Goal: Information Seeking & Learning: Learn about a topic

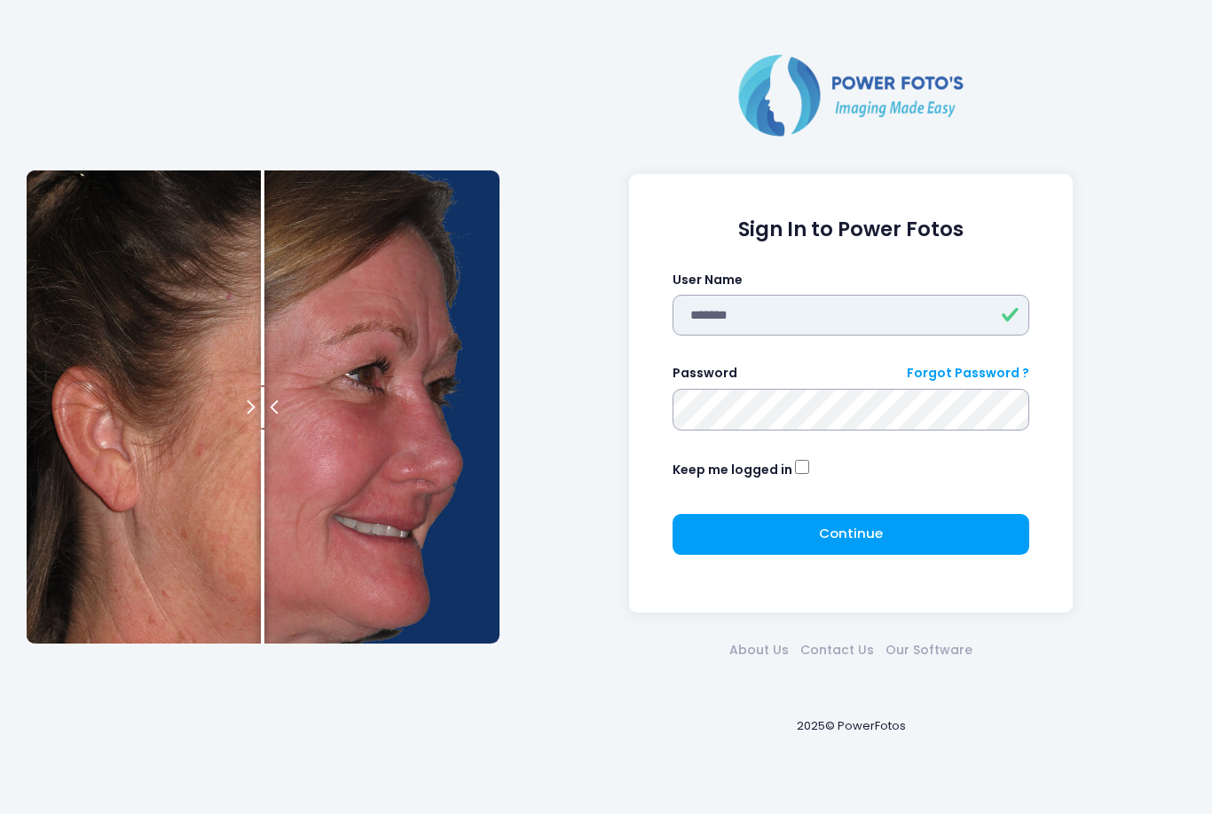
type input "*******"
click button "submit" at bounding box center [0, 0] width 0 height 0
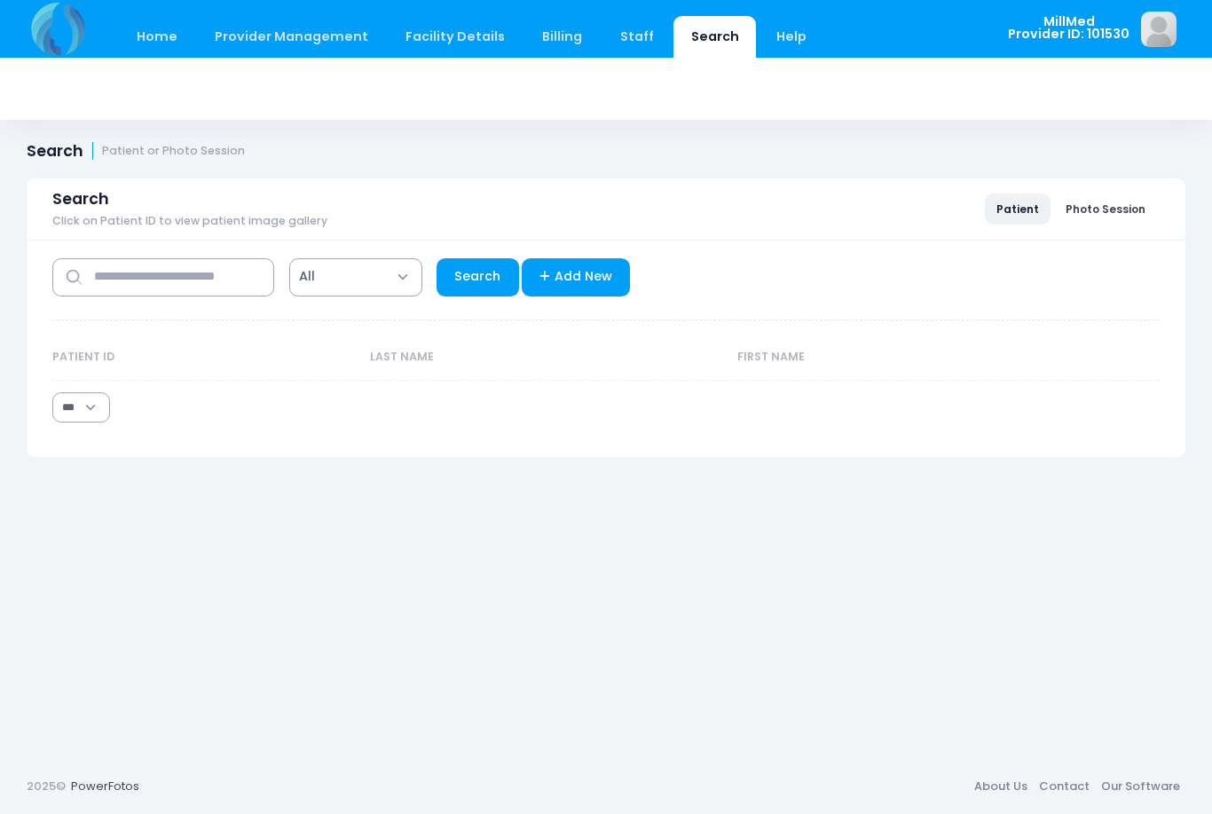
select select "***"
click at [216, 268] on input "text" at bounding box center [163, 277] width 222 height 38
type input "*****"
click at [478, 290] on link "Search" at bounding box center [478, 277] width 83 height 38
select select "***"
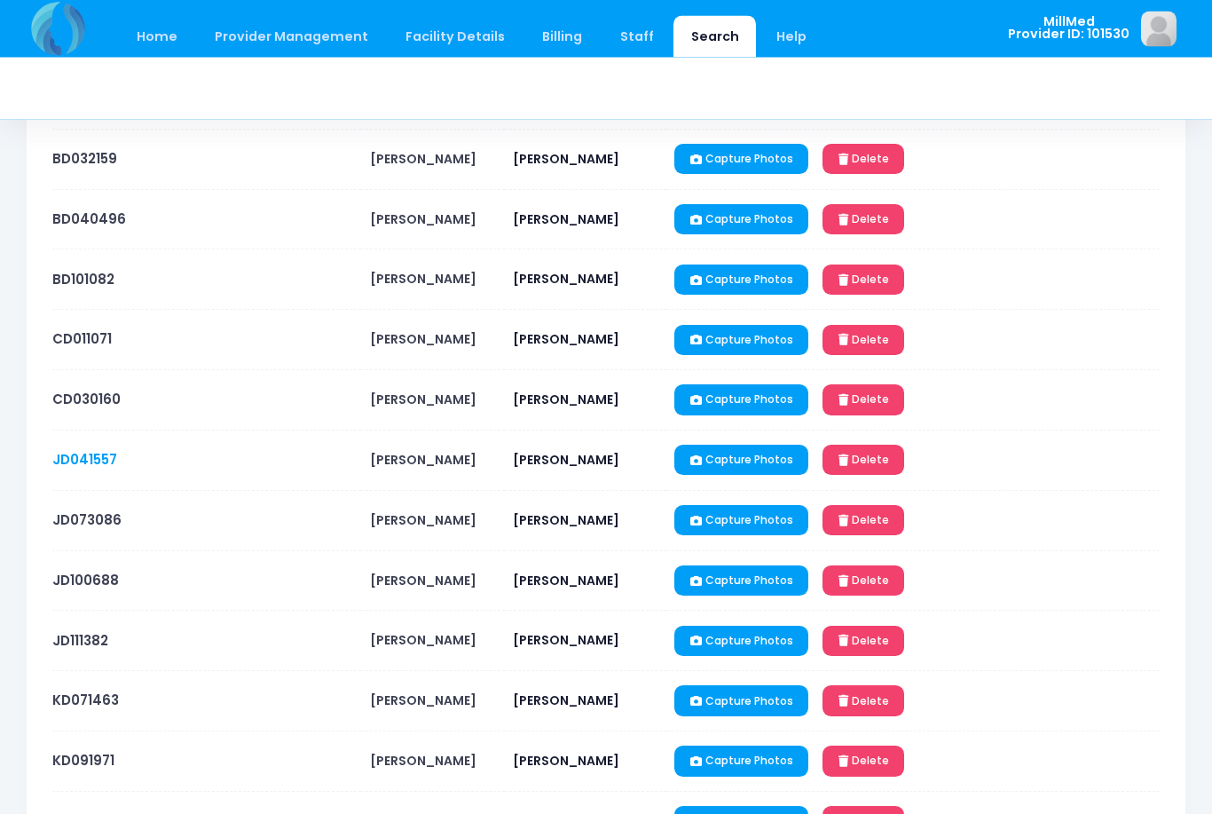
scroll to position [251, 0]
click at [100, 464] on link "JD041557" at bounding box center [84, 459] width 65 height 19
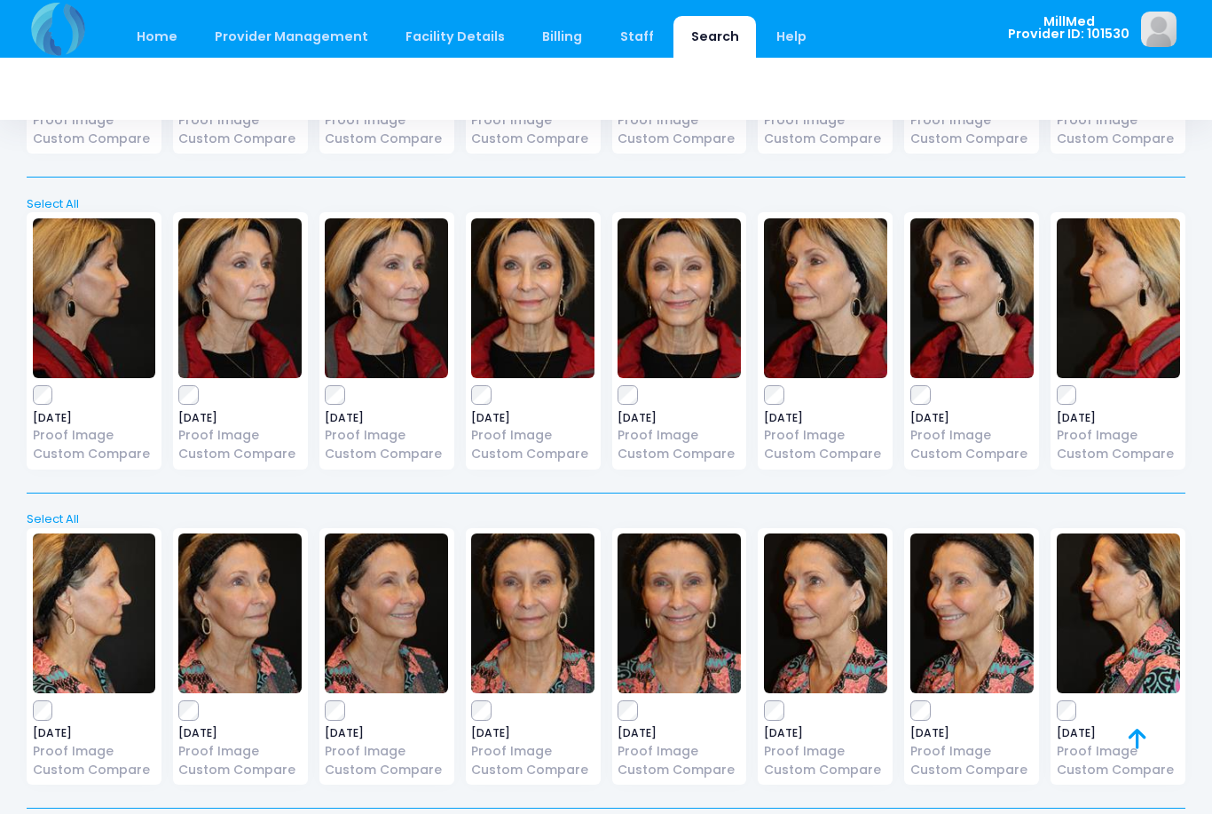
scroll to position [2544, 0]
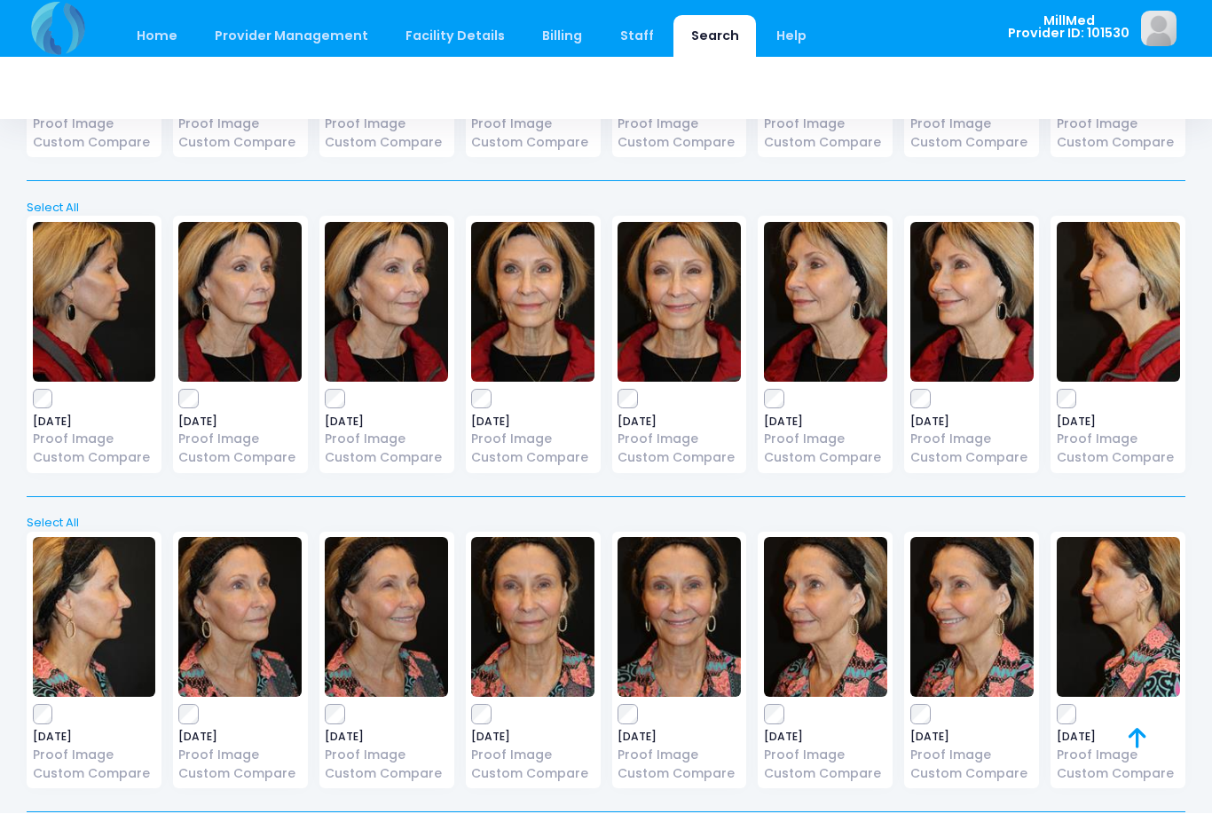
click at [537, 327] on img at bounding box center [532, 303] width 123 height 160
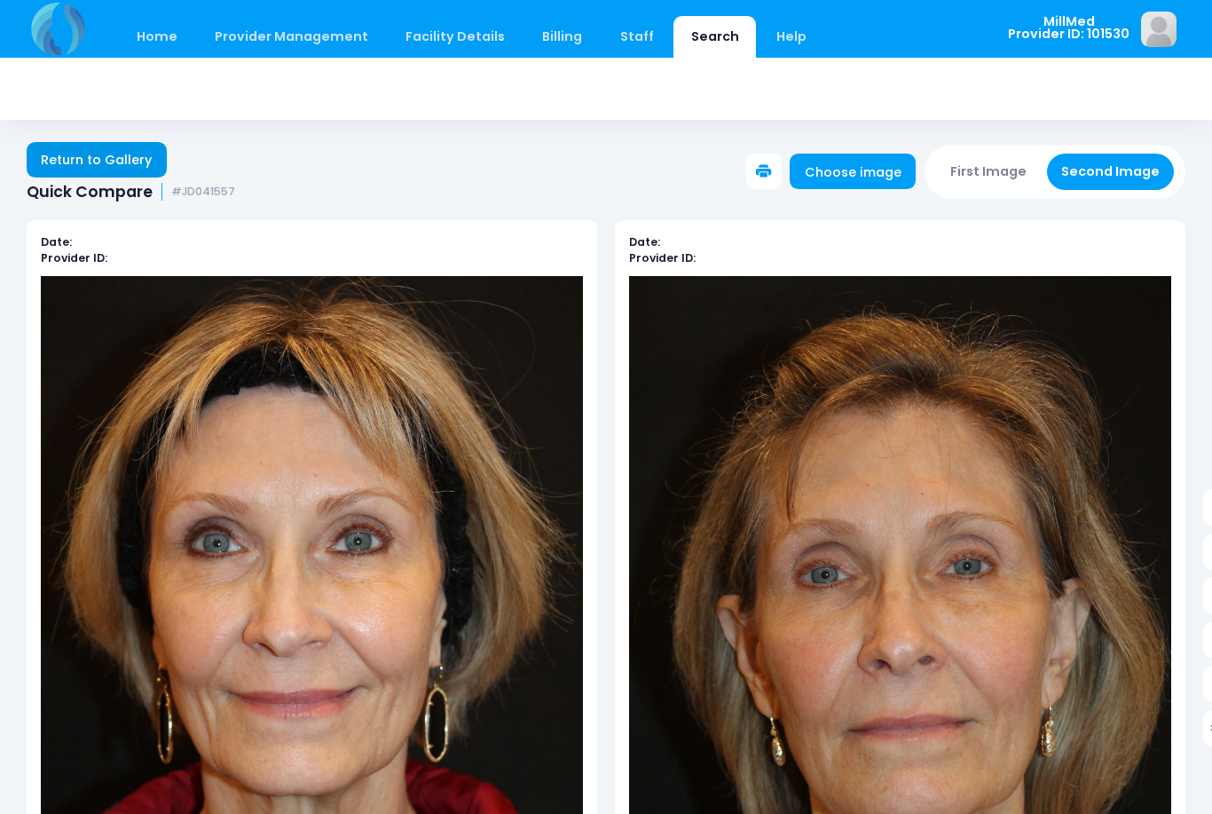
click at [75, 160] on link "Return to Gallery" at bounding box center [97, 159] width 140 height 35
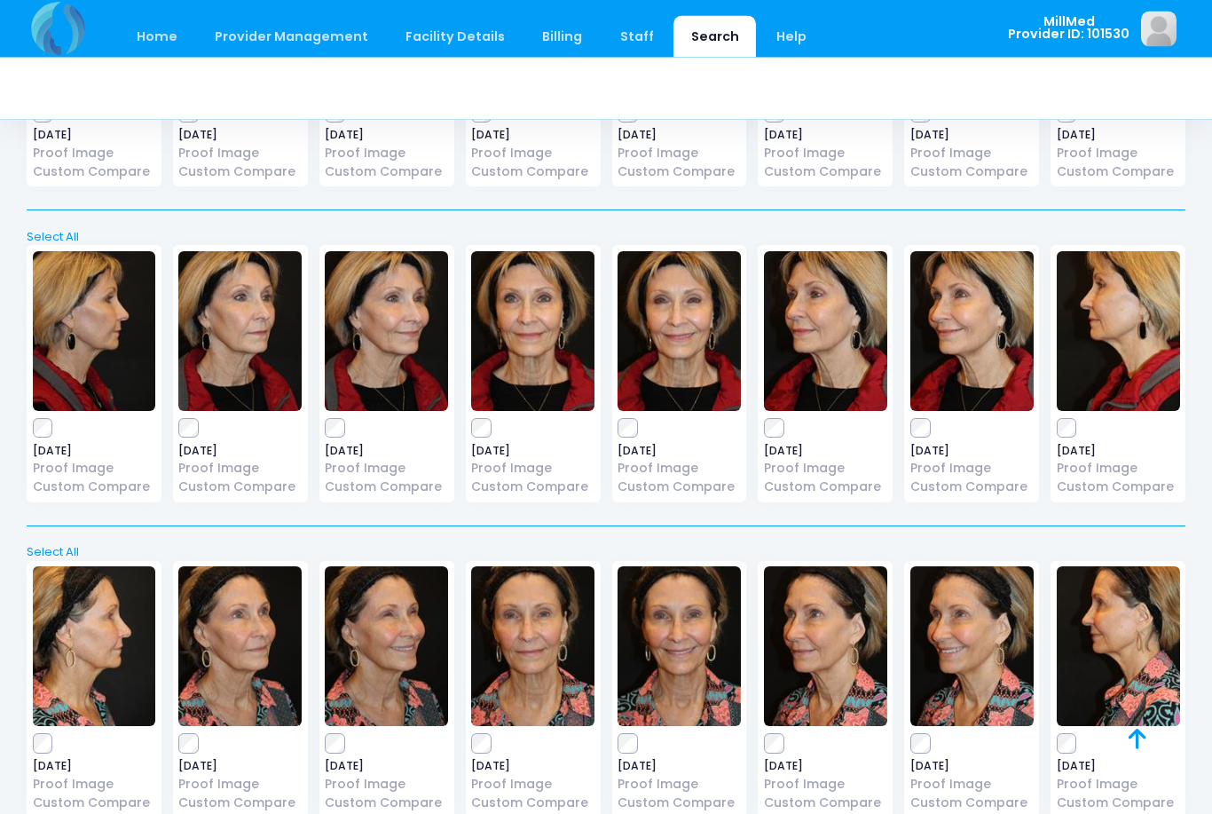
scroll to position [2512, 0]
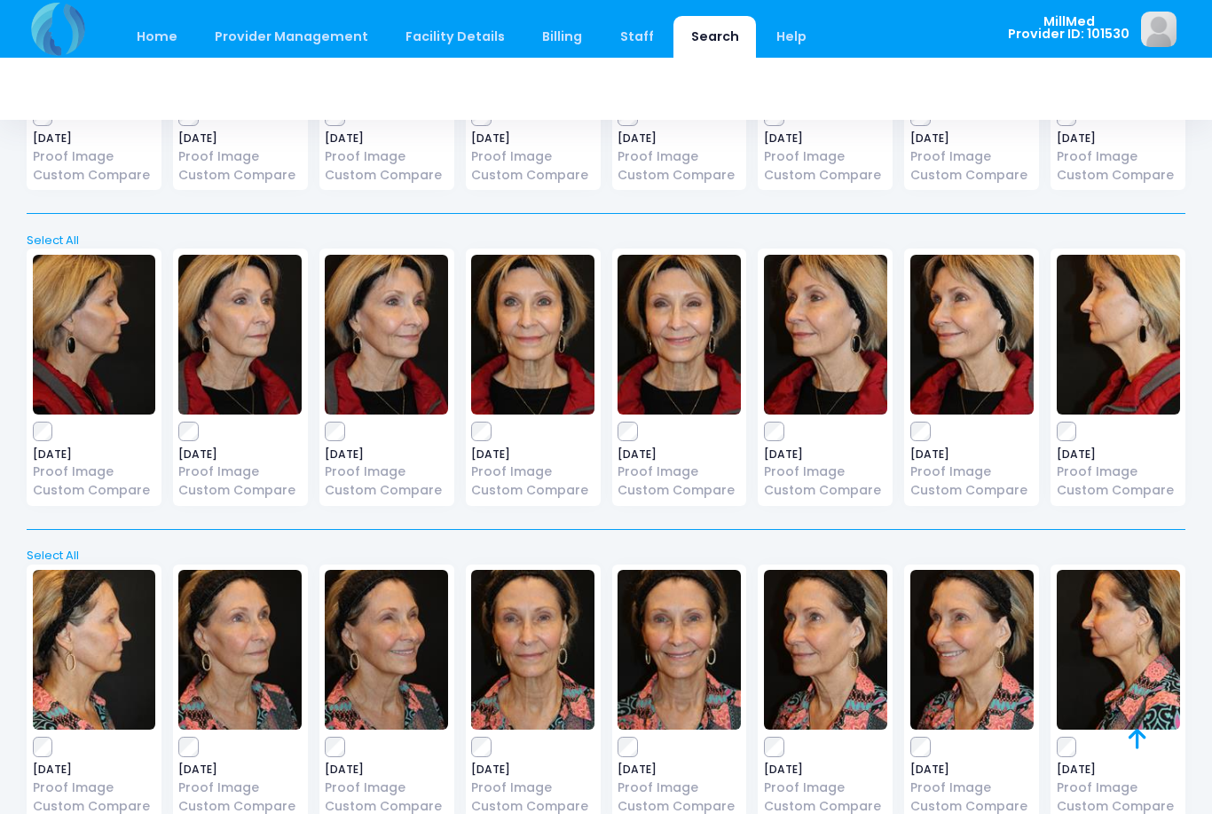
click at [824, 337] on img at bounding box center [825, 335] width 123 height 160
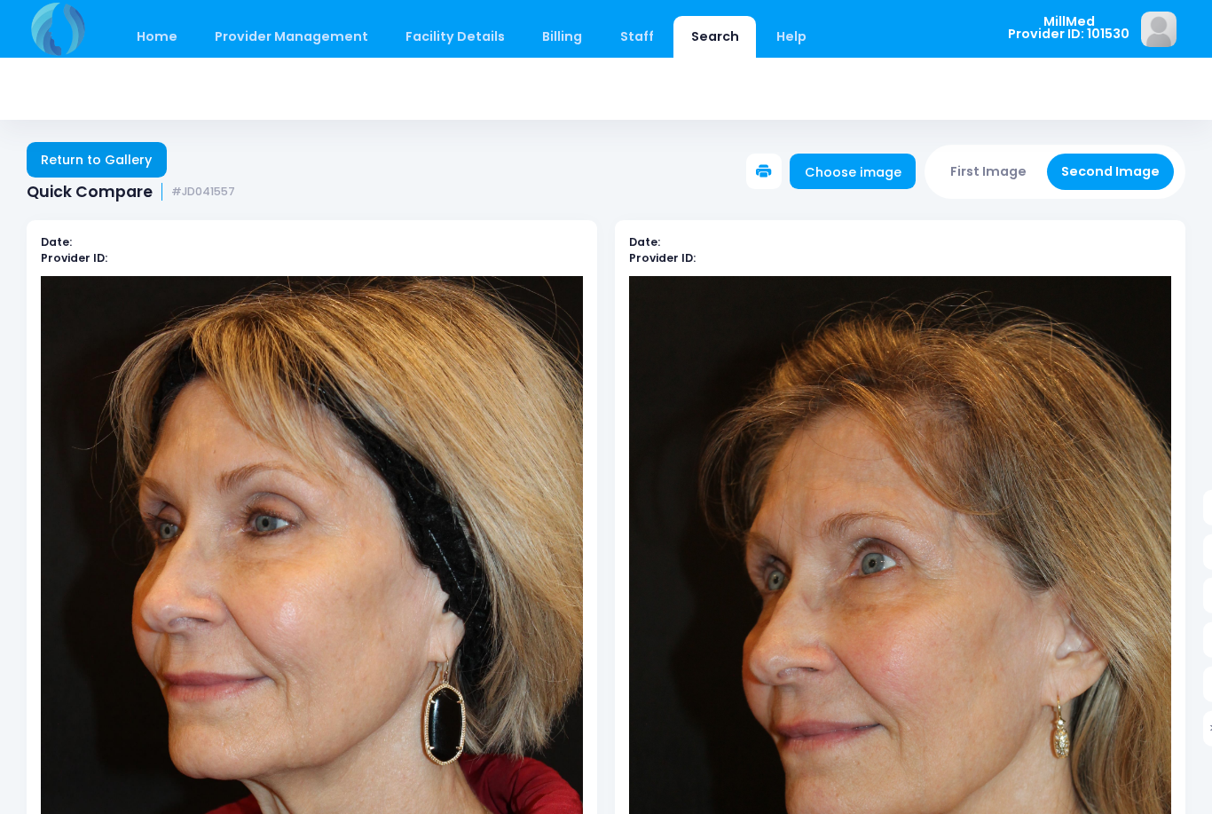
click at [107, 164] on link "Return to Gallery" at bounding box center [97, 159] width 140 height 35
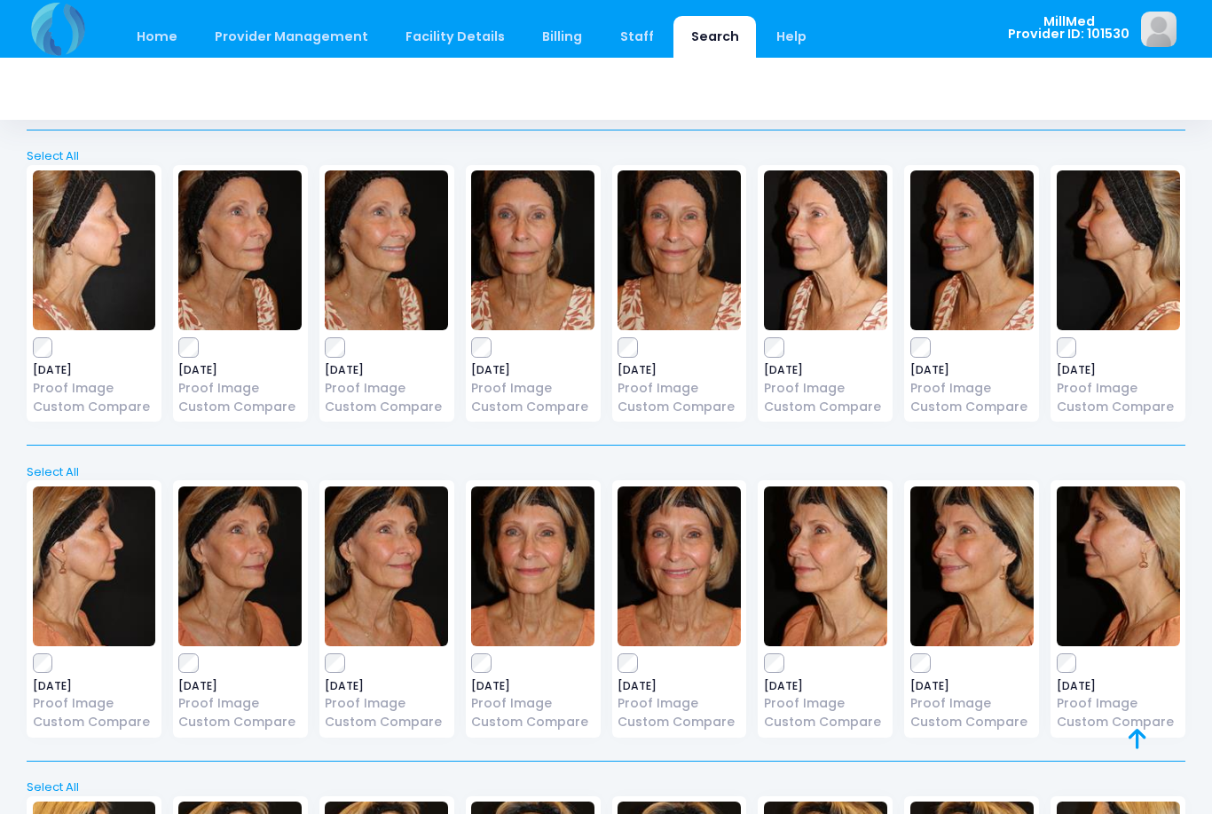
scroll to position [1646, 0]
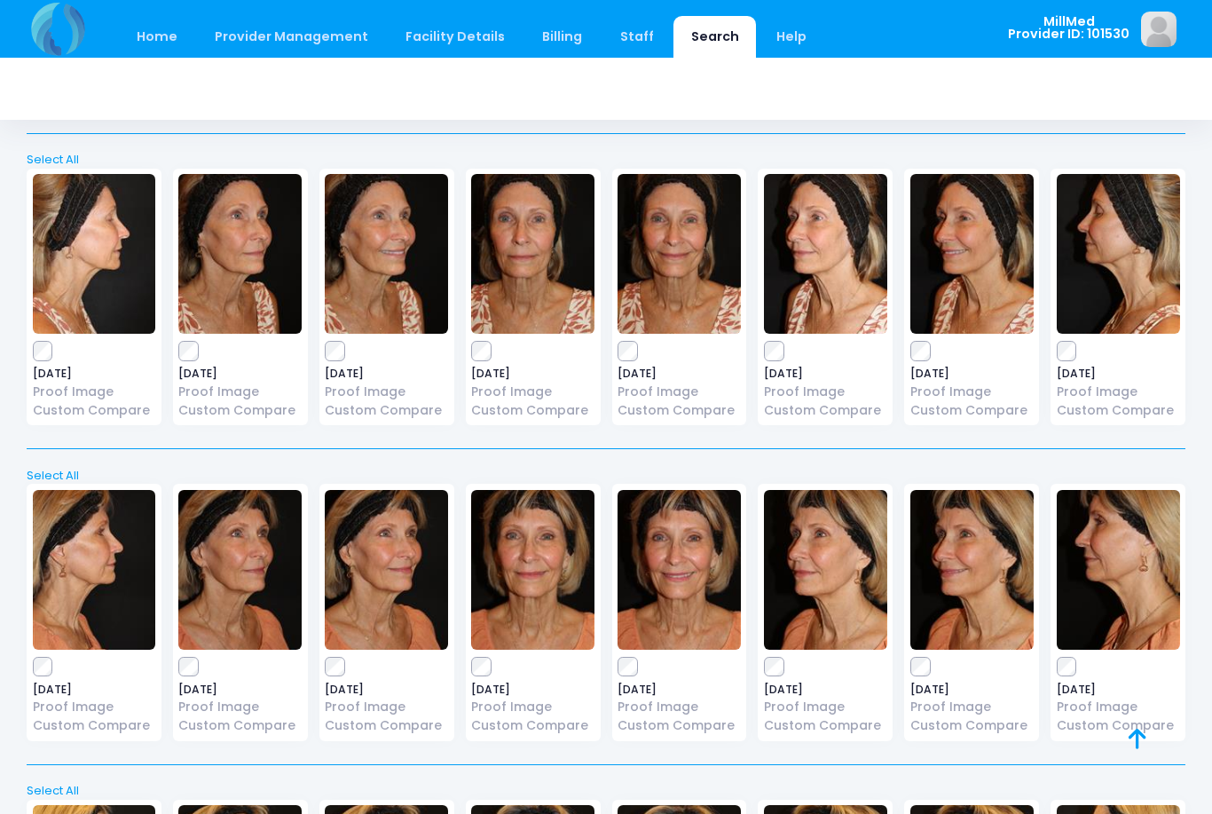
click at [531, 254] on img at bounding box center [532, 254] width 123 height 160
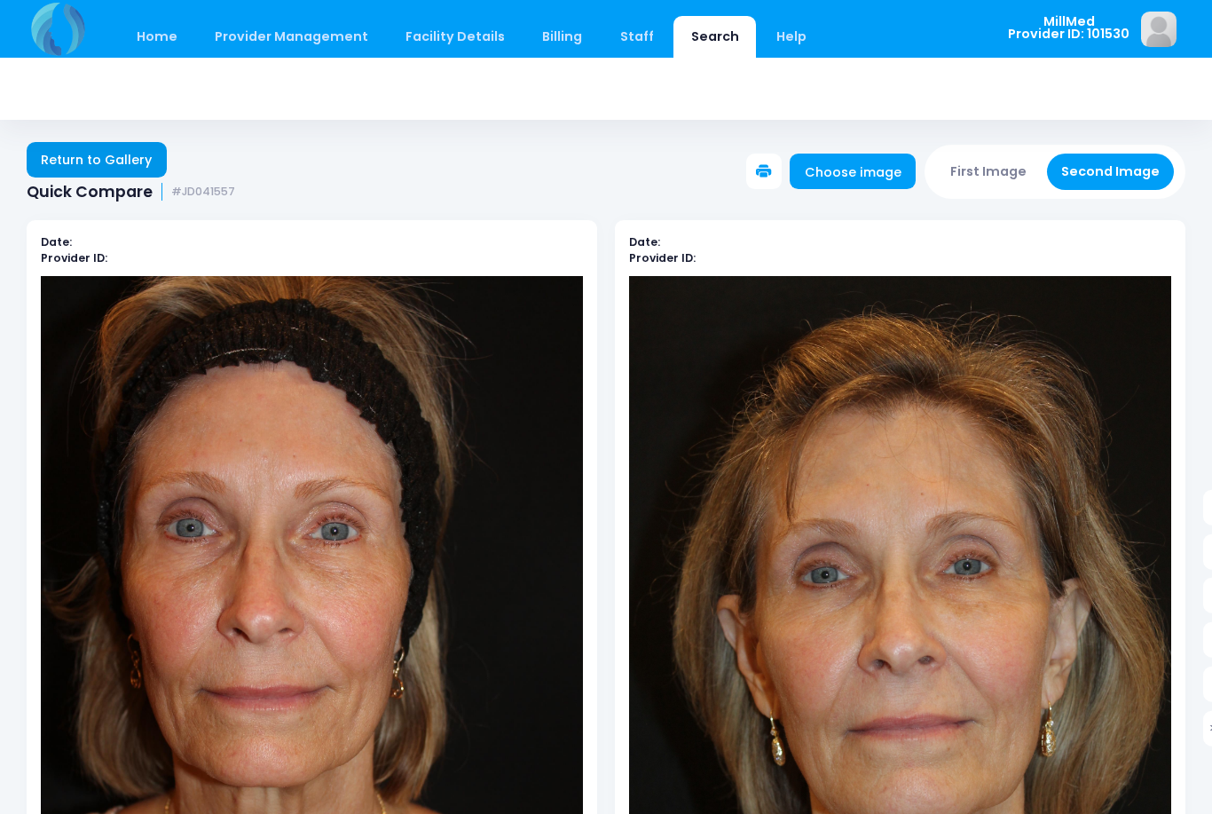
click at [69, 166] on link "Return to Gallery" at bounding box center [97, 159] width 140 height 35
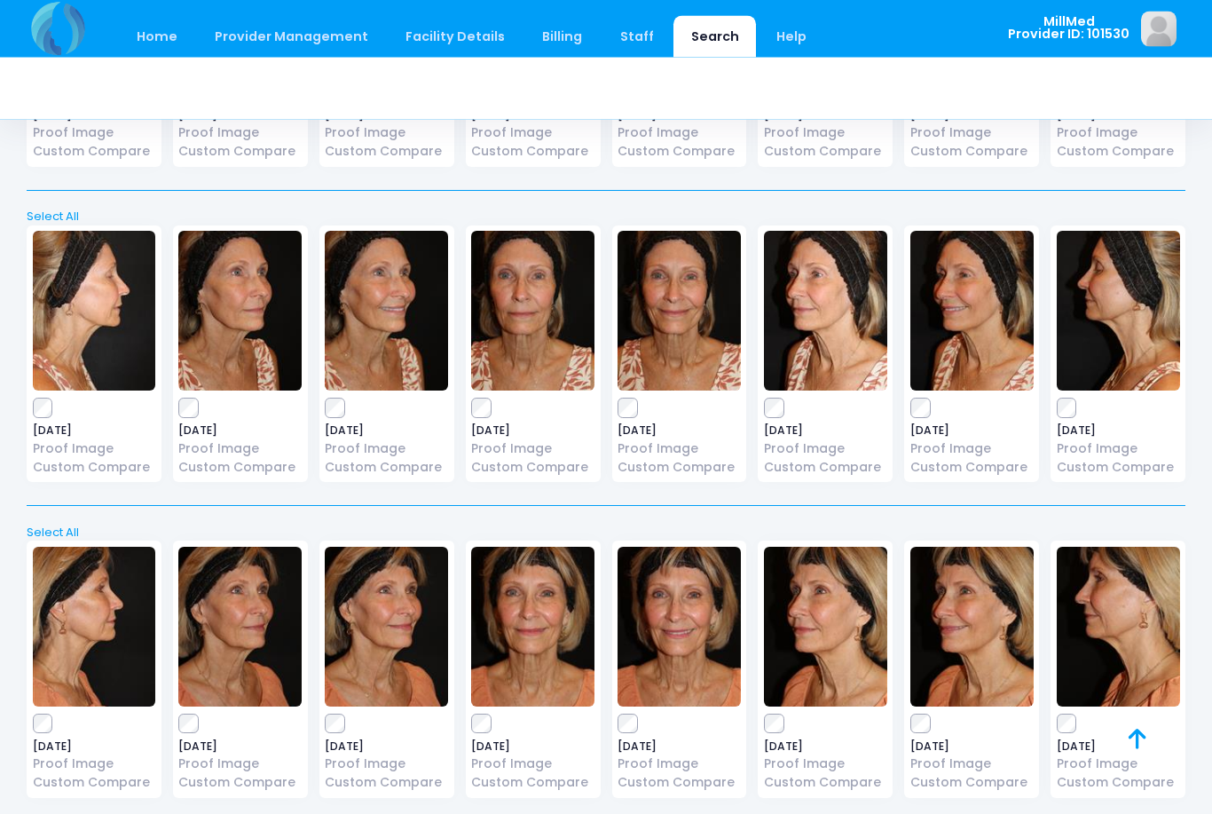
scroll to position [1605, 0]
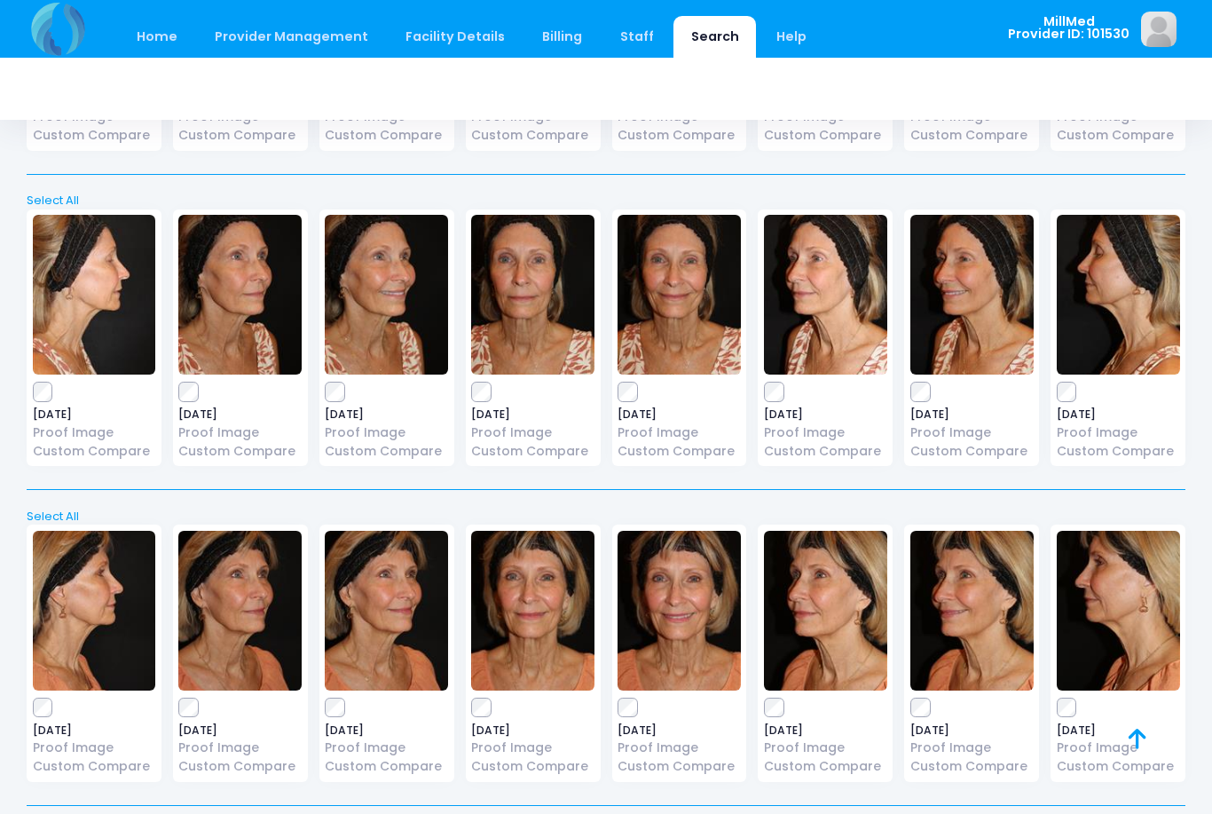
click at [235, 288] on img at bounding box center [239, 295] width 123 height 160
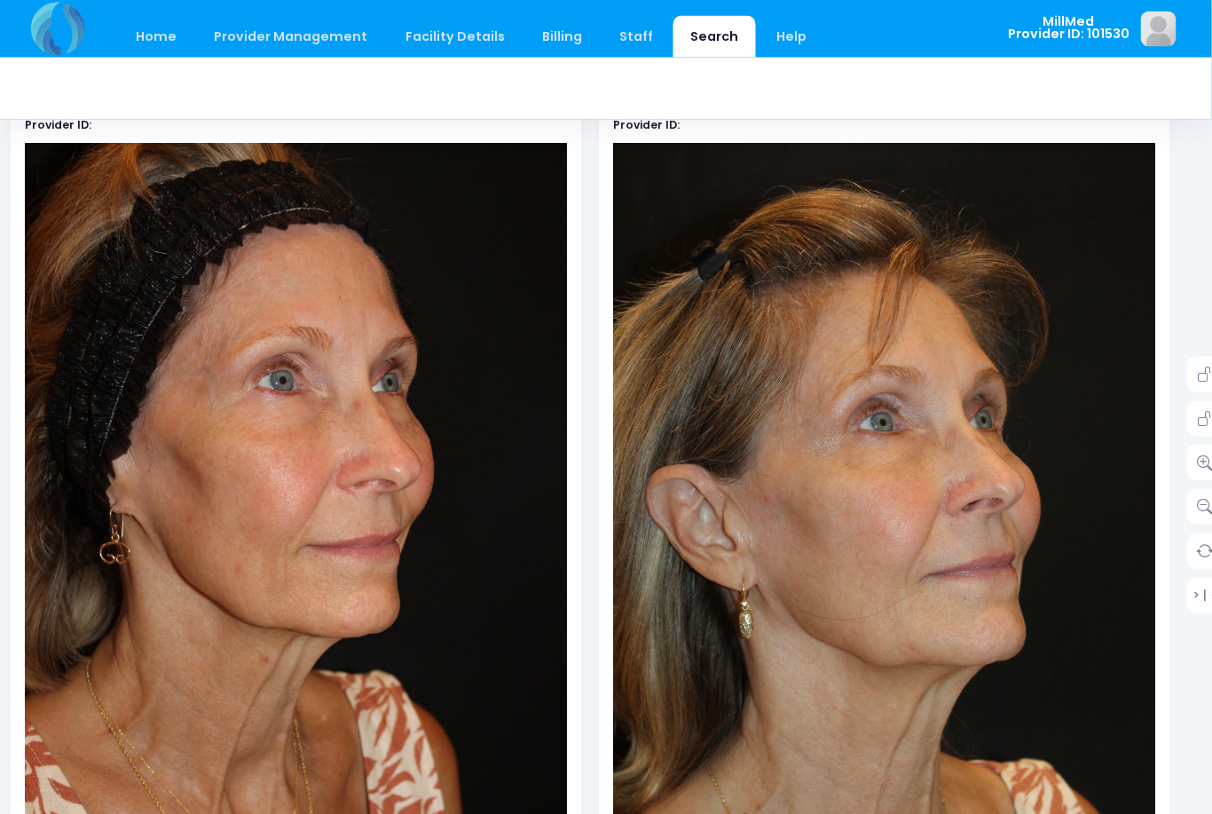
scroll to position [132, 23]
